Goal: Contribute content

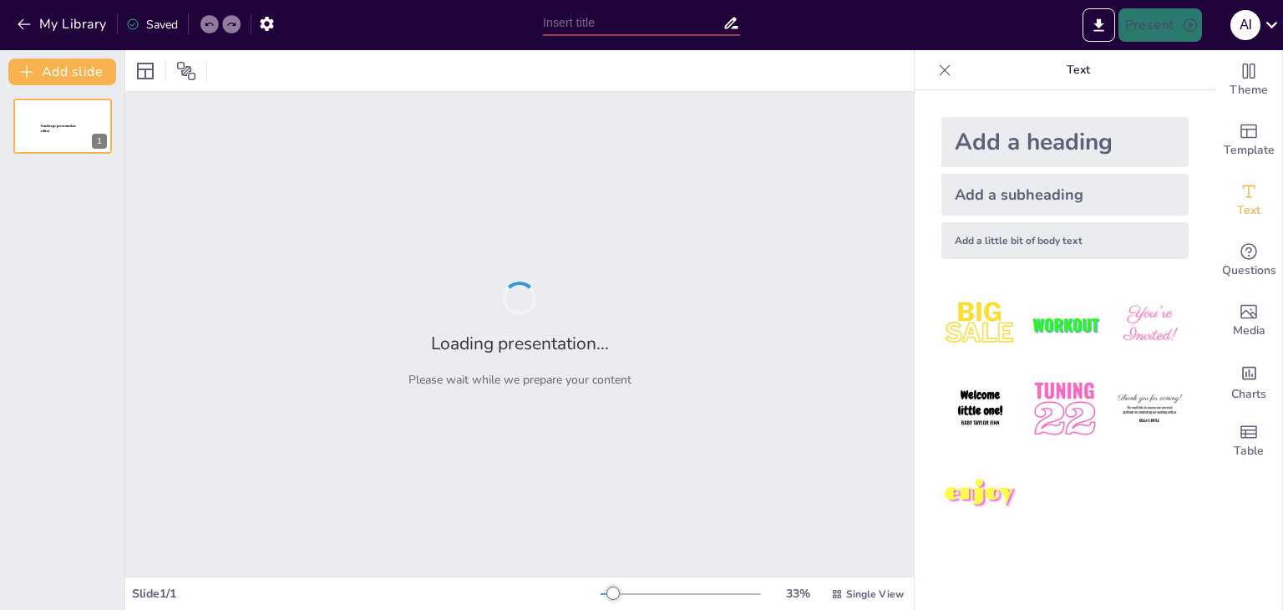
type input "The Family Tree: Where Did We All Come From?"
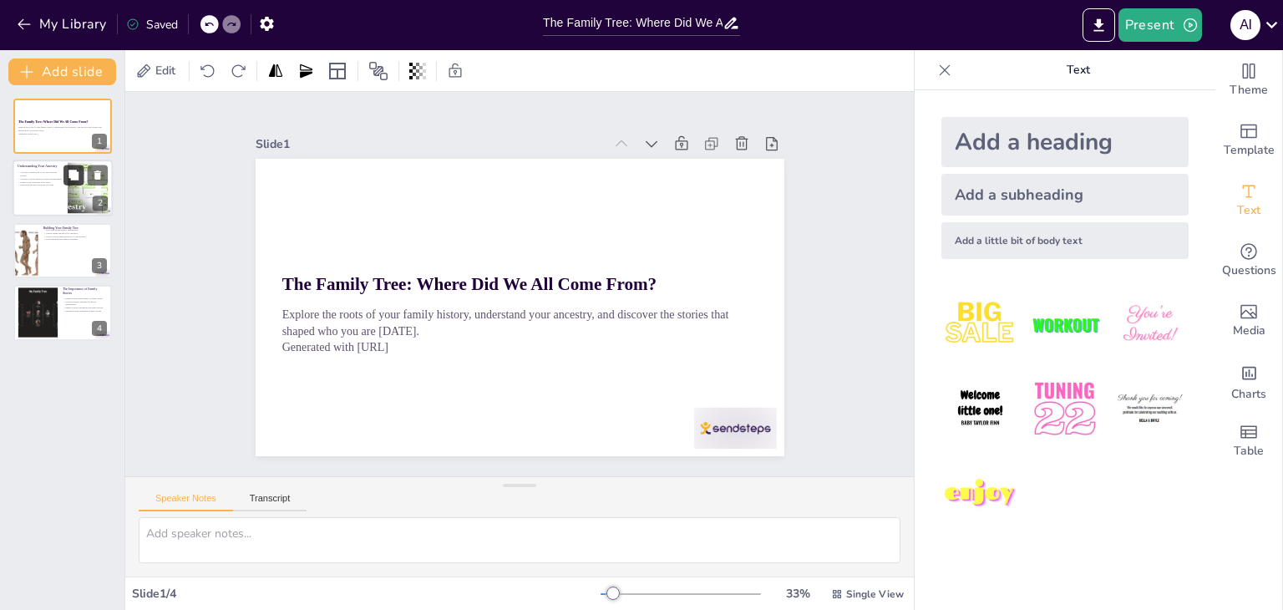
click at [70, 176] on icon at bounding box center [73, 175] width 10 height 10
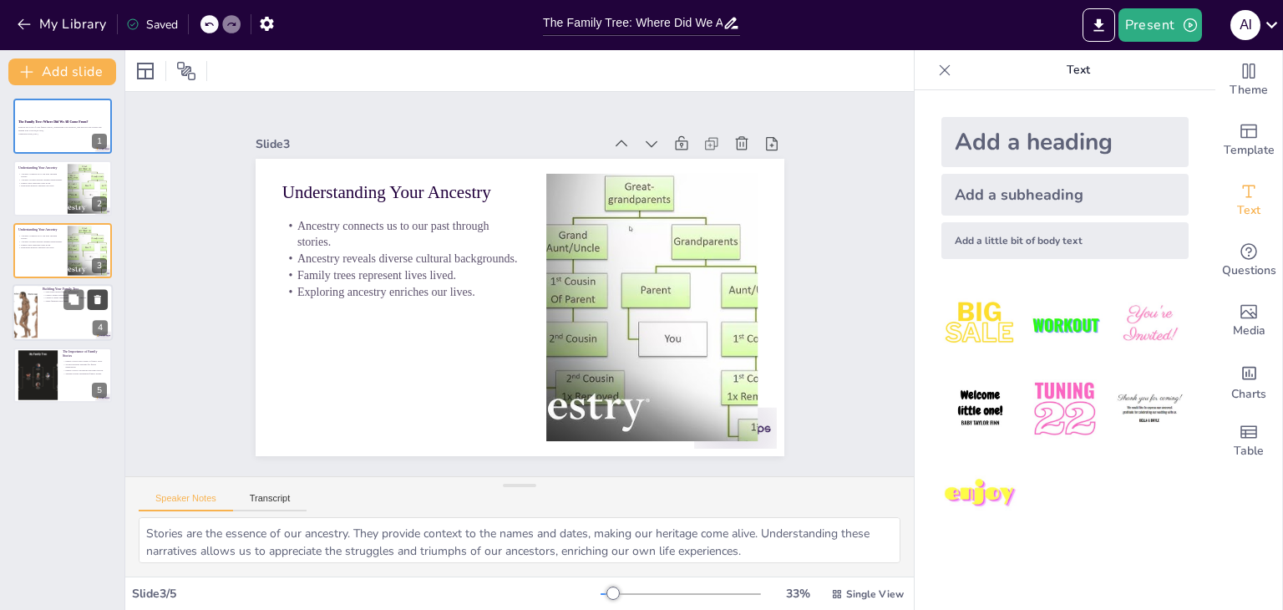
click at [88, 302] on button at bounding box center [98, 300] width 20 height 20
click at [52, 308] on div at bounding box center [37, 312] width 79 height 51
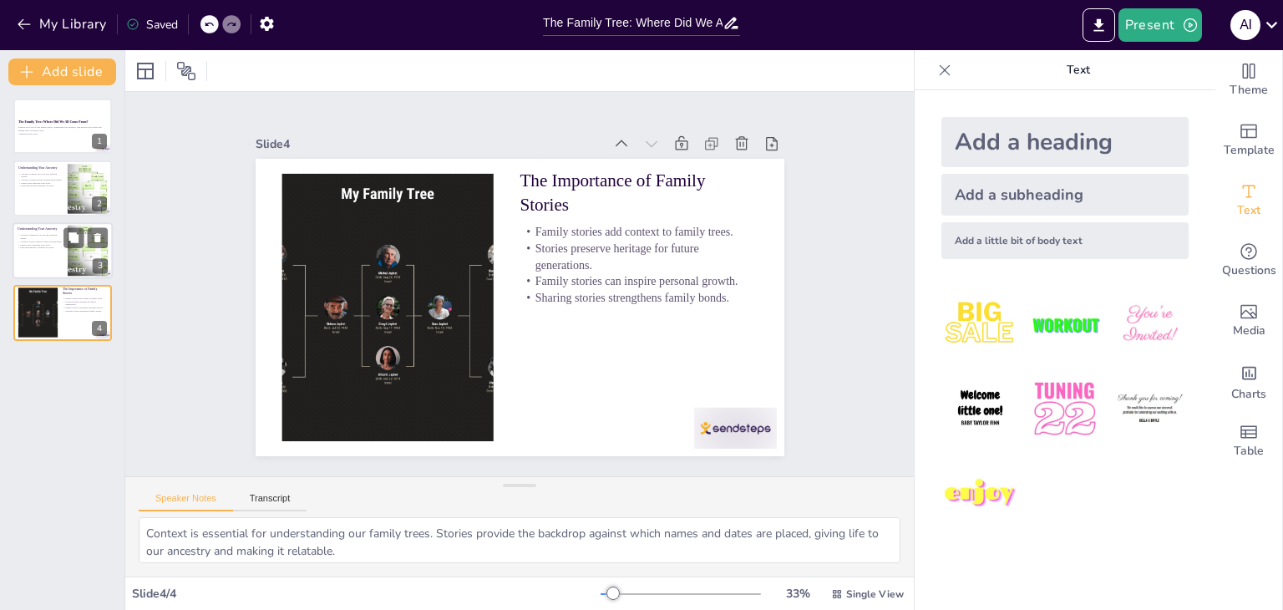
click at [49, 271] on div at bounding box center [63, 250] width 100 height 57
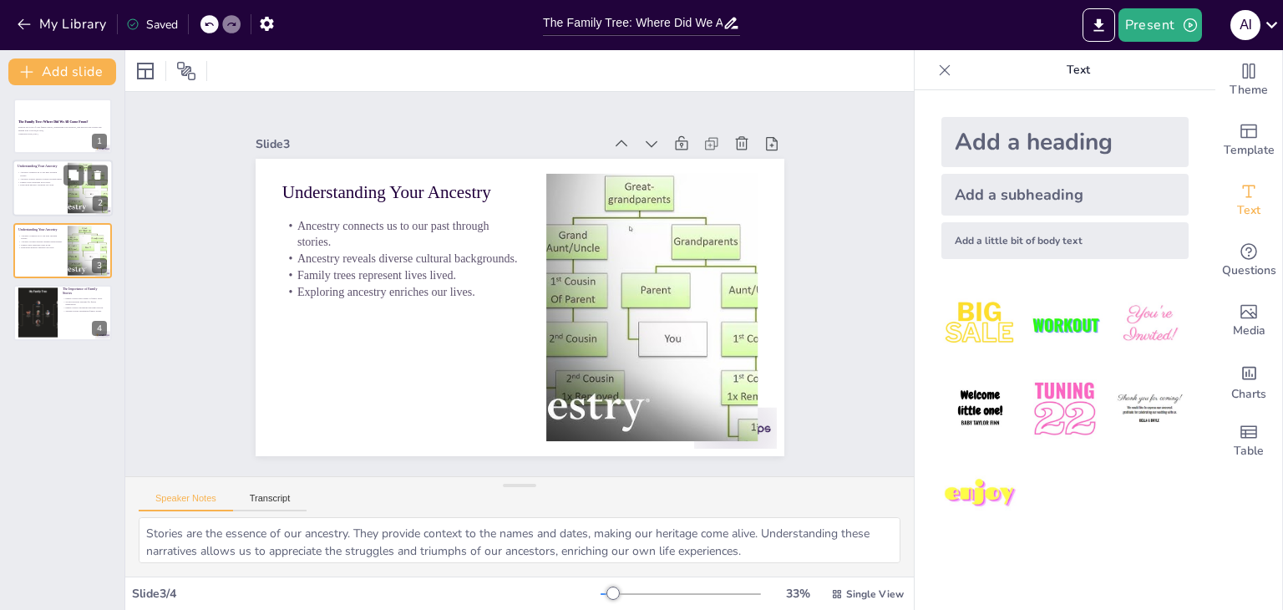
click at [58, 211] on div at bounding box center [63, 188] width 100 height 57
click at [53, 287] on div at bounding box center [37, 312] width 79 height 51
type textarea "Context is essential for understanding our family trees. Stories provide the ba…"
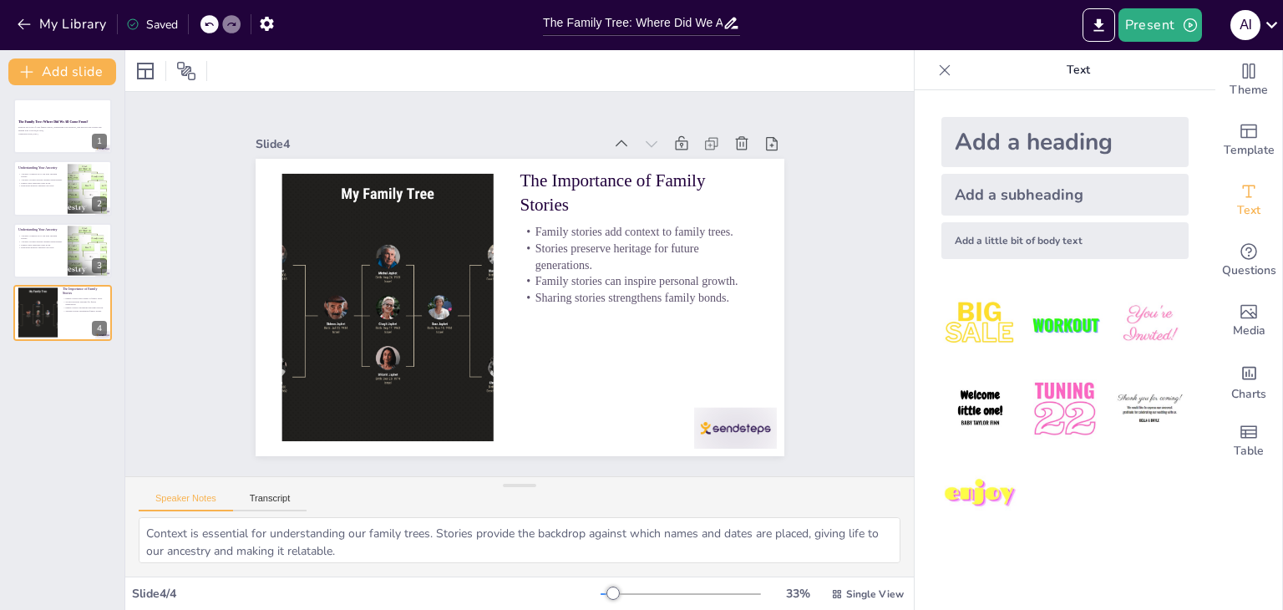
click at [979, 349] on img at bounding box center [980, 325] width 78 height 78
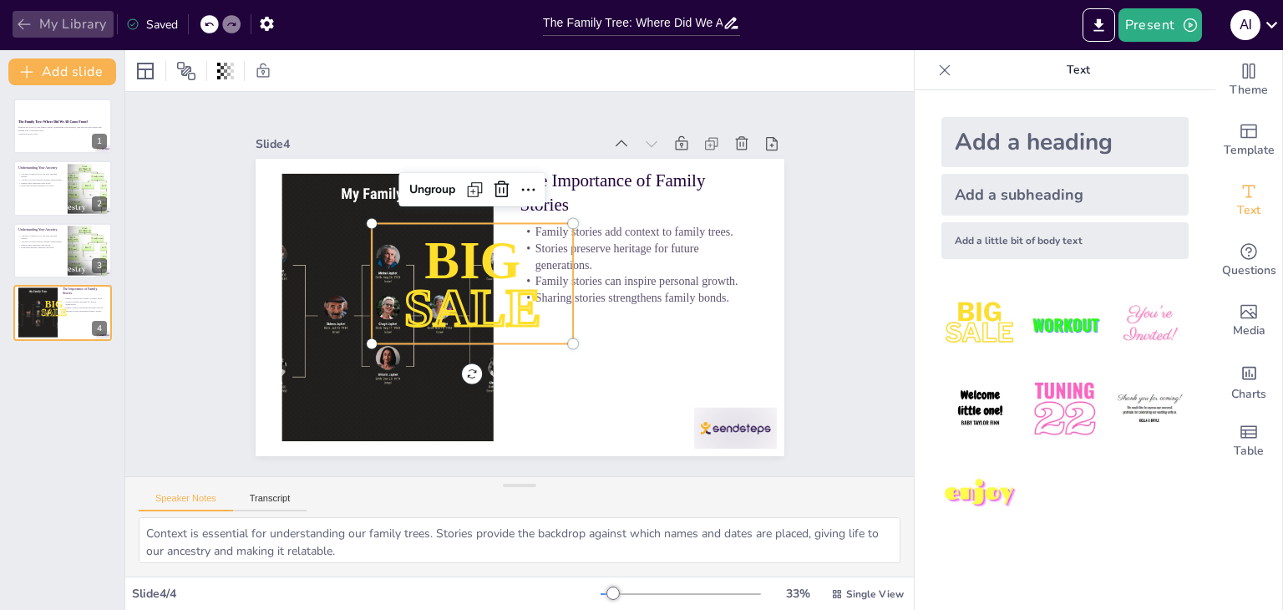
click at [30, 20] on icon "button" at bounding box center [24, 24] width 17 height 17
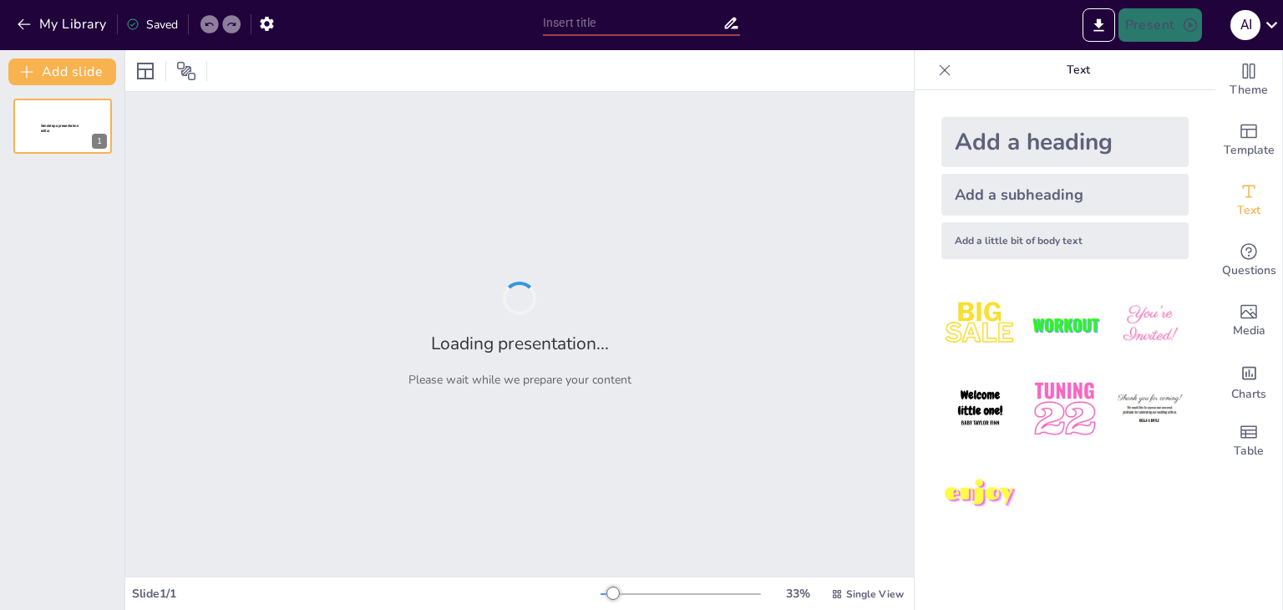
type input "New Sendsteps"
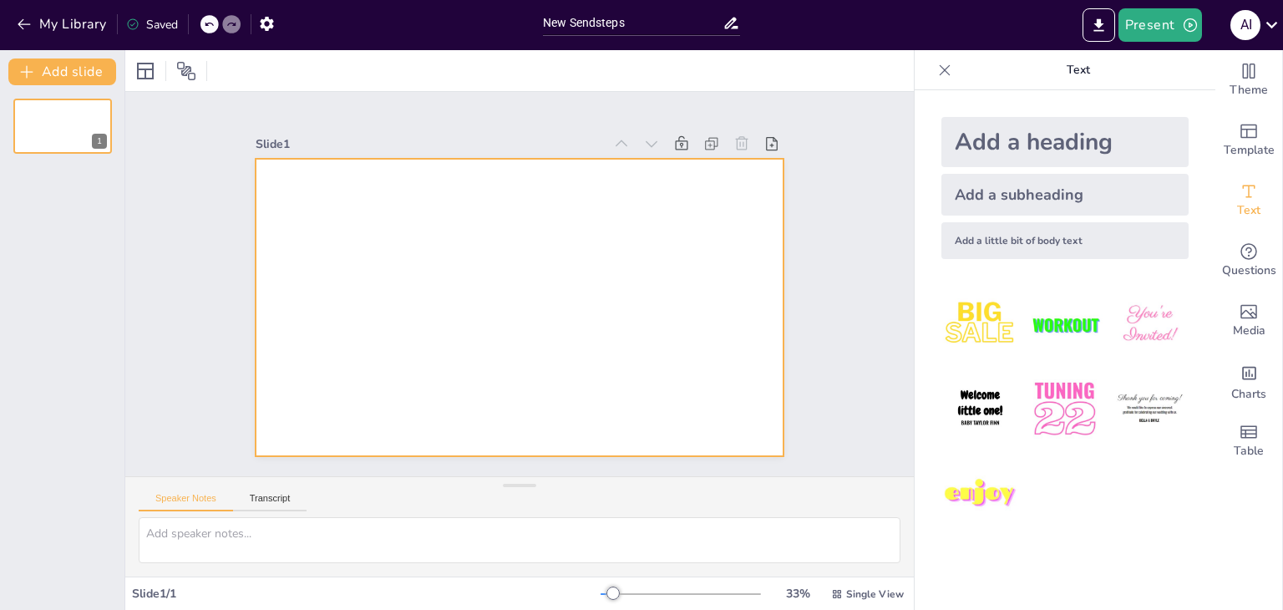
click at [576, 256] on div at bounding box center [517, 307] width 557 height 351
click at [675, 288] on div at bounding box center [517, 307] width 557 height 351
click at [673, 296] on div at bounding box center [517, 307] width 557 height 351
click at [673, 296] on div at bounding box center [514, 307] width 579 height 401
